Goal: Find specific page/section: Find specific page/section

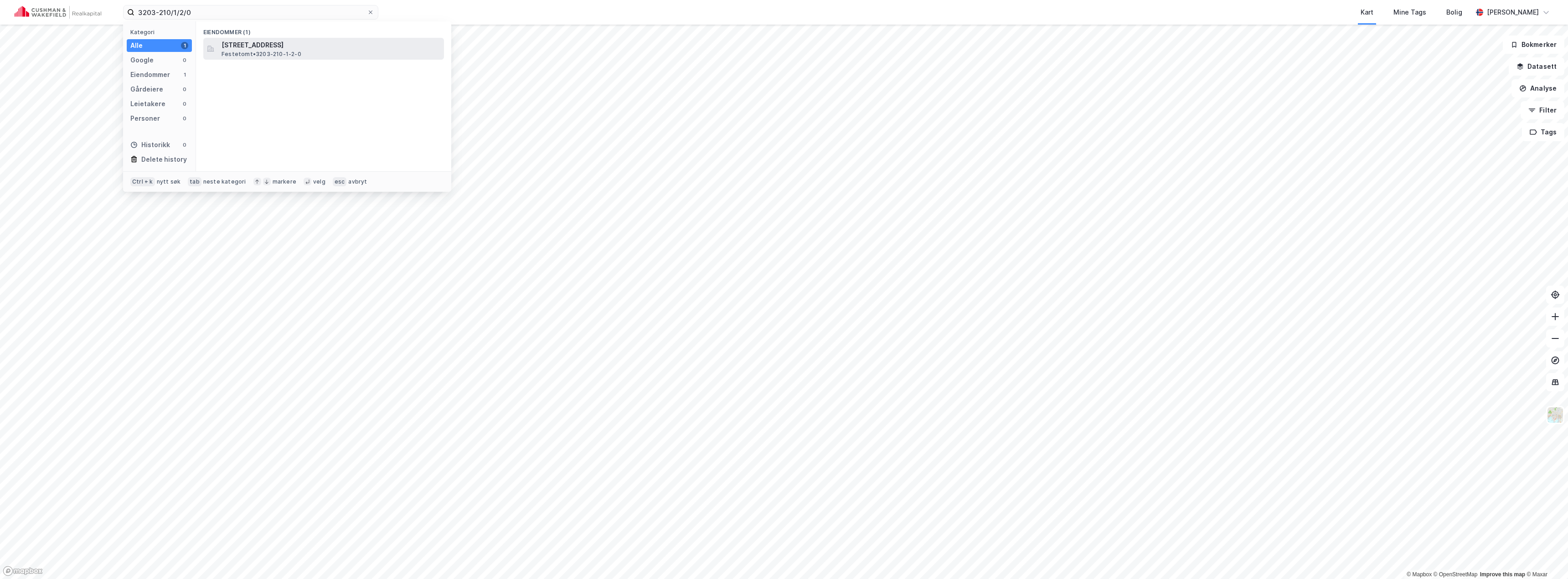
click at [290, 40] on span "[STREET_ADDRESS]" at bounding box center [331, 45] width 219 height 11
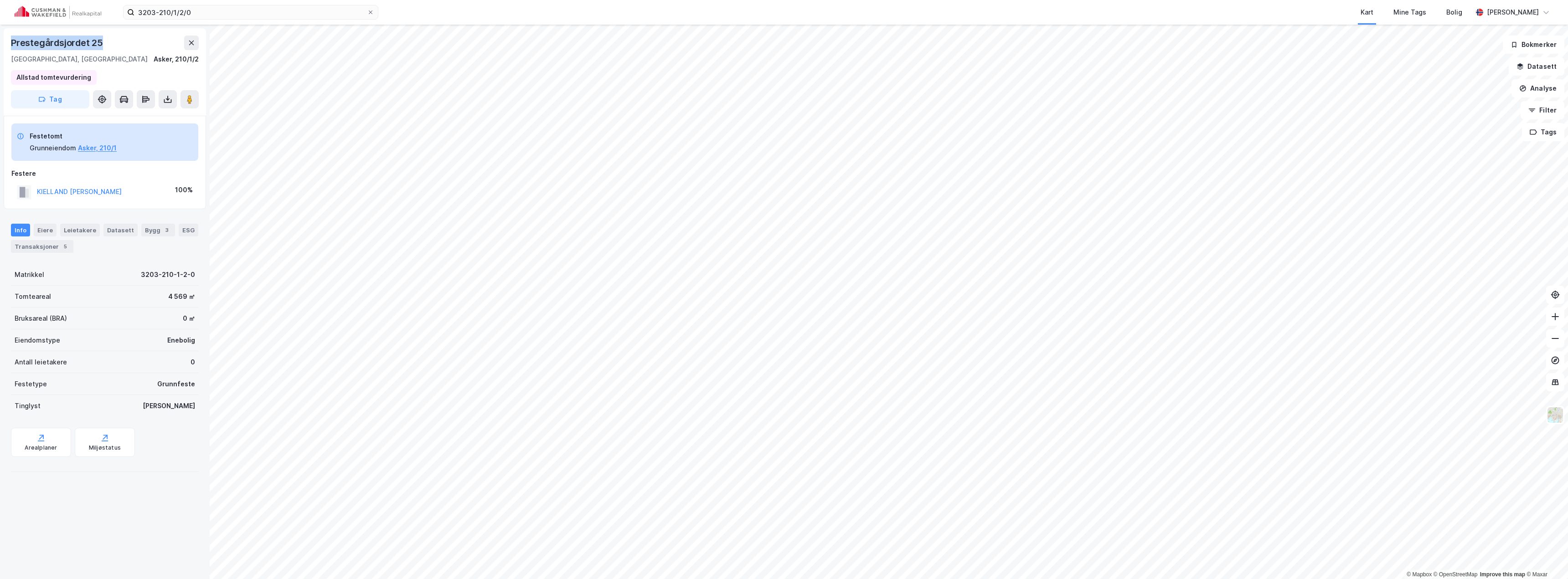
drag, startPoint x: 10, startPoint y: 40, endPoint x: 108, endPoint y: 43, distance: 98.0
click at [108, 43] on div "Prestegårdsjordet 25 [GEOGRAPHIC_DATA], 210/1/2 Allstad tomtevurdering Tag" at bounding box center [105, 72] width 202 height 88
copy div "Prestegårdsjordet 25"
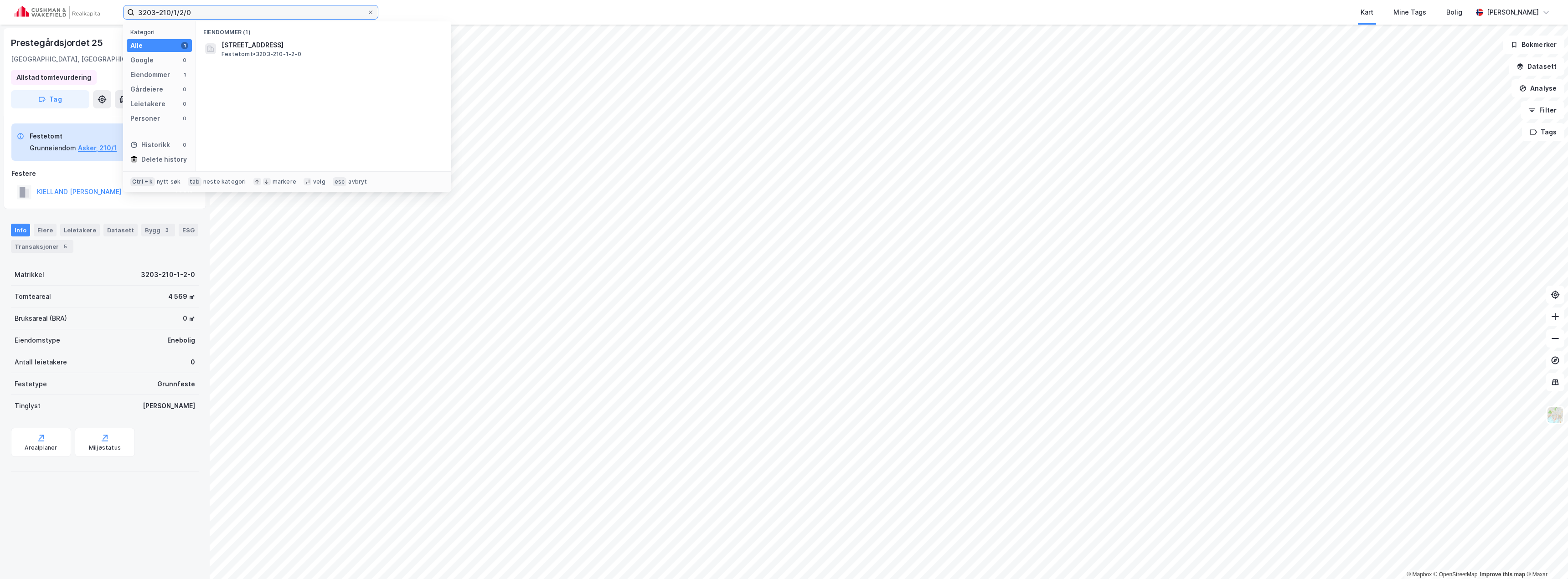
click at [198, 16] on input "3203-210/1/2/0" at bounding box center [251, 12] width 233 height 13
paste input "56"
type input "3203-210/1/56/0"
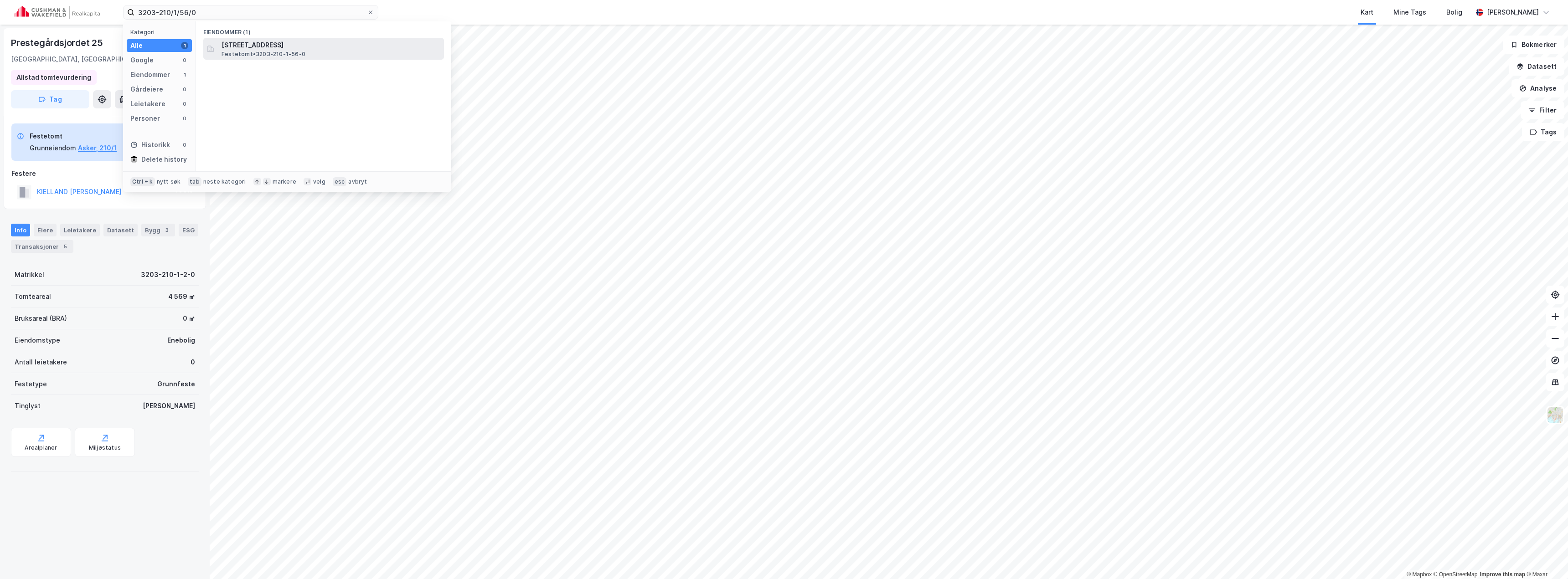
click at [288, 57] on span "Festetomt • 3203-210-1-56-0" at bounding box center [264, 54] width 84 height 7
